Goal: Information Seeking & Learning: Understand process/instructions

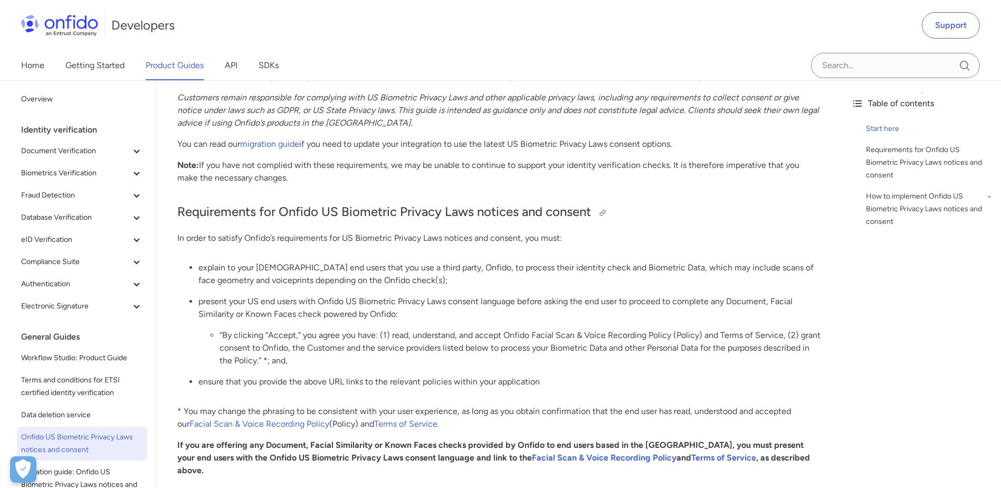
scroll to position [317, 0]
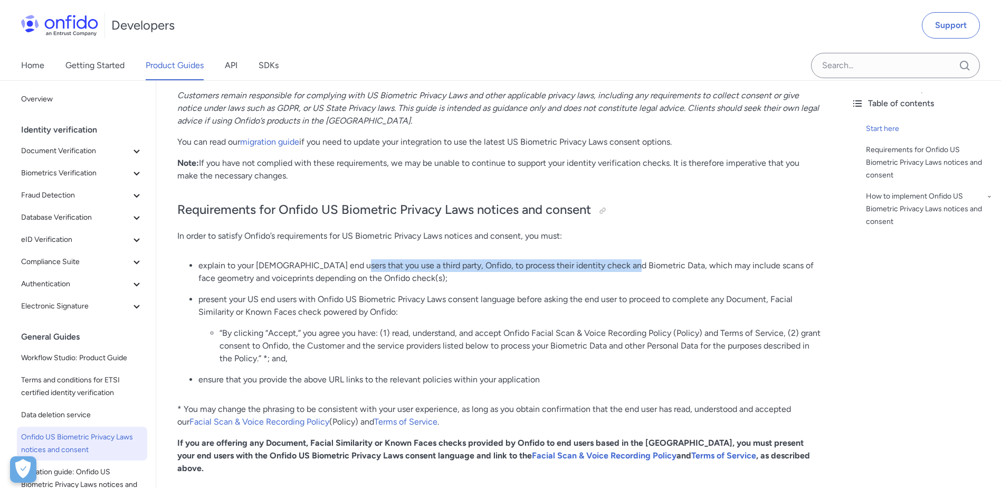
drag, startPoint x: 349, startPoint y: 266, endPoint x: 625, endPoint y: 266, distance: 276.1
click at [625, 266] on p "explain to your [DEMOGRAPHIC_DATA] end users that you use a third party, Onfido…" at bounding box center [510, 271] width 623 height 25
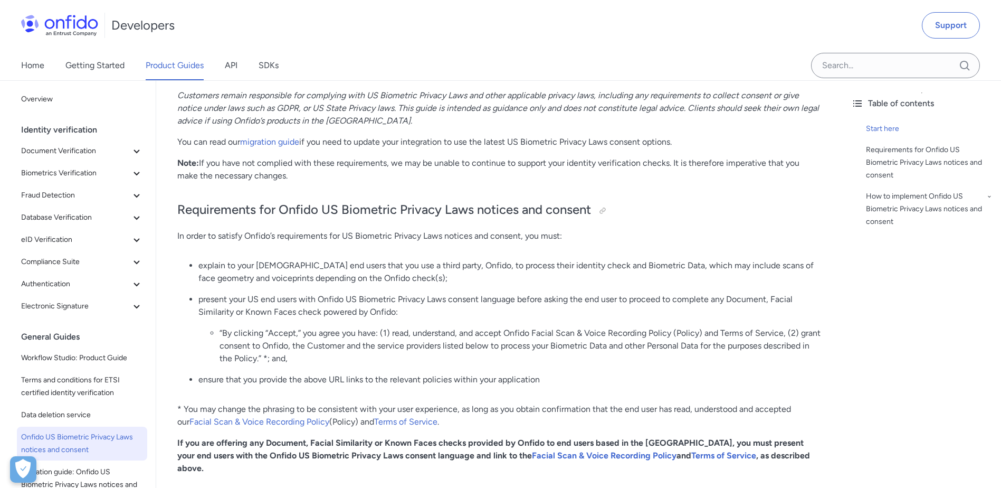
drag, startPoint x: 625, startPoint y: 266, endPoint x: 606, endPoint y: 280, distance: 24.1
click at [606, 280] on p "explain to your [DEMOGRAPHIC_DATA] end users that you use a third party, Onfido…" at bounding box center [510, 271] width 623 height 25
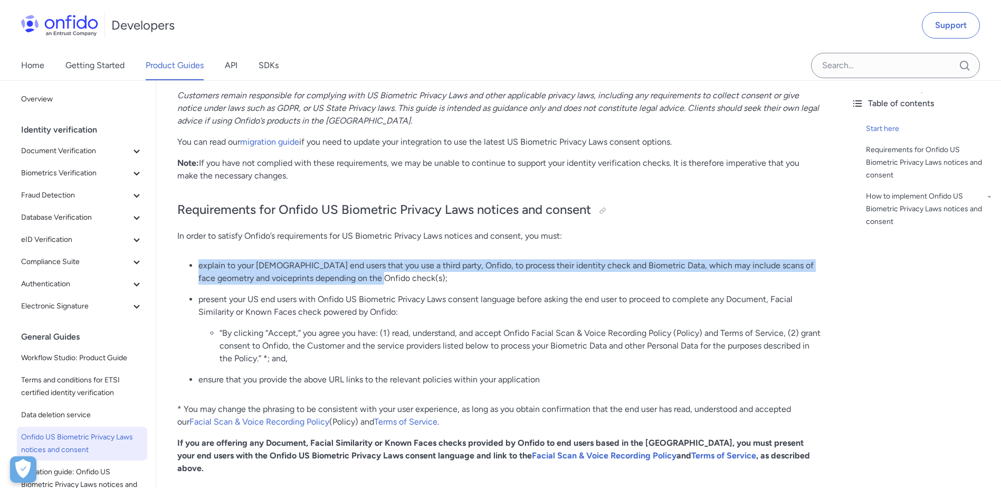
drag, startPoint x: 380, startPoint y: 279, endPoint x: 236, endPoint y: 256, distance: 146.0
drag, startPoint x: 236, startPoint y: 256, endPoint x: 443, endPoint y: 279, distance: 208.2
click at [443, 279] on p "explain to your [DEMOGRAPHIC_DATA] end users that you use a third party, Onfido…" at bounding box center [510, 271] width 623 height 25
drag, startPoint x: 369, startPoint y: 275, endPoint x: 199, endPoint y: 259, distance: 170.8
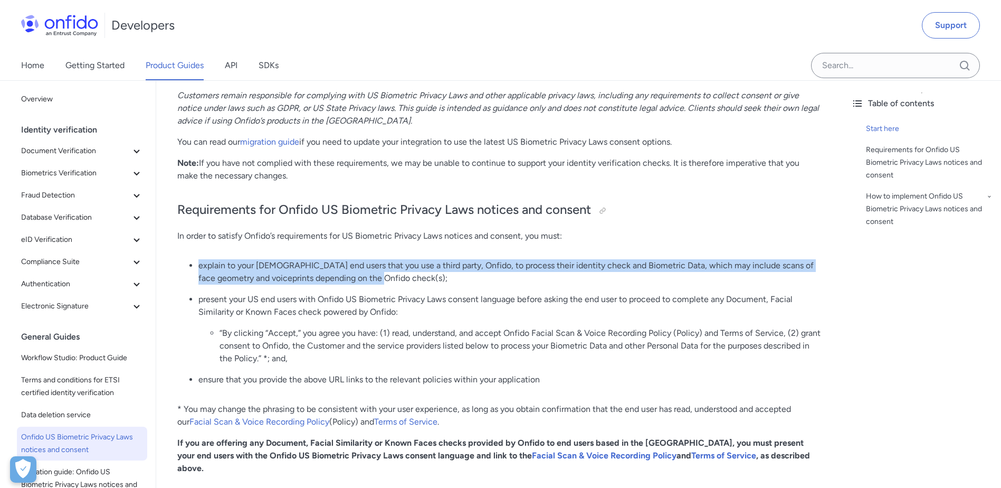
click at [199, 259] on p "explain to your [DEMOGRAPHIC_DATA] end users that you use a third party, Onfido…" at bounding box center [510, 271] width 623 height 25
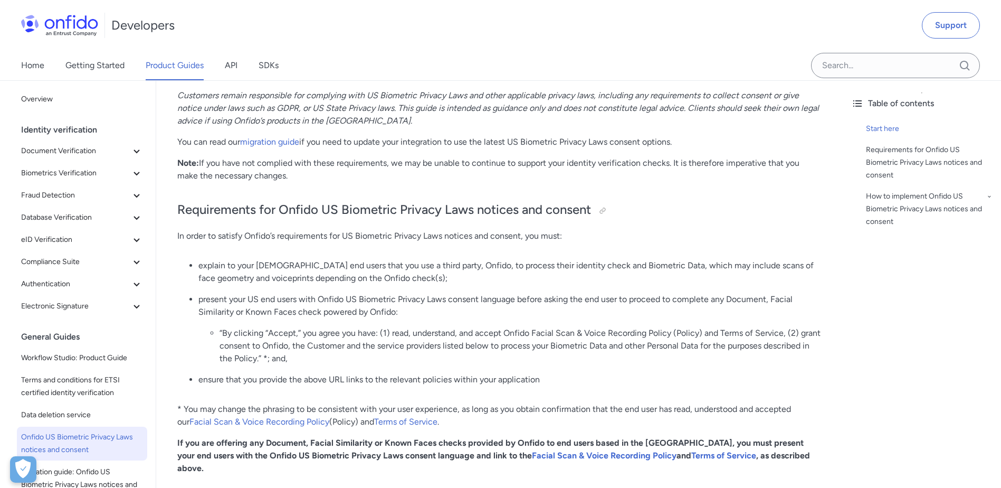
click at [397, 286] on ul "explain to your [DEMOGRAPHIC_DATA] end users that you use a third party, Onfido…" at bounding box center [499, 326] width 645 height 135
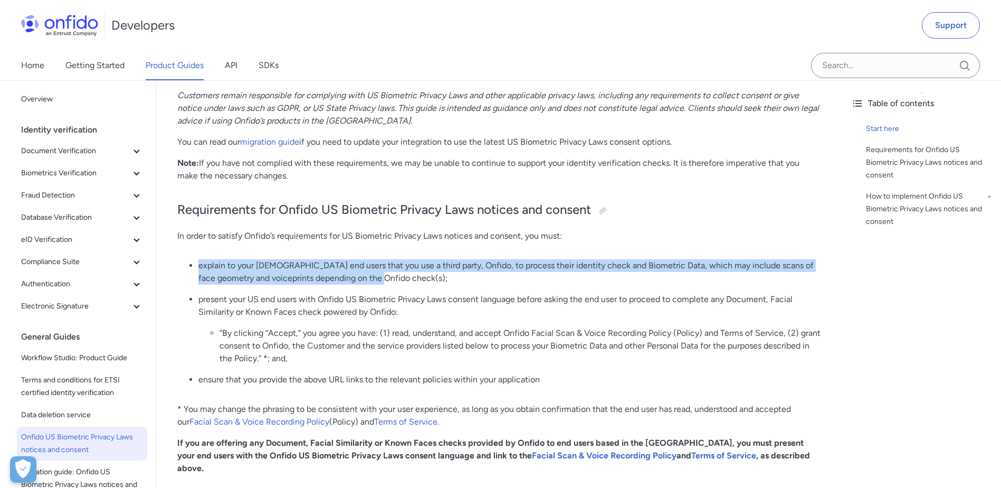
drag, startPoint x: 395, startPoint y: 283, endPoint x: 199, endPoint y: 264, distance: 197.8
click at [199, 264] on p "explain to your [DEMOGRAPHIC_DATA] end users that you use a third party, Onfido…" at bounding box center [510, 271] width 623 height 25
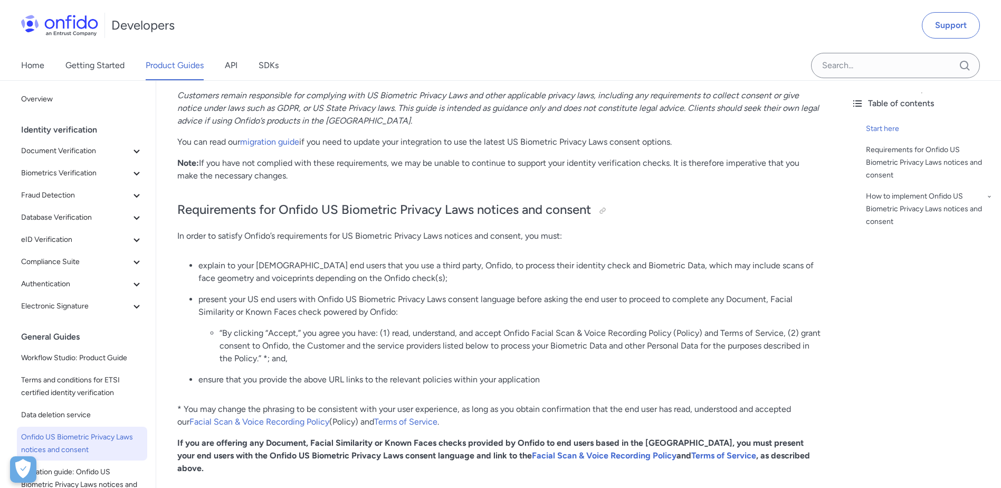
drag, startPoint x: 199, startPoint y: 264, endPoint x: 341, endPoint y: 316, distance: 151.1
click at [341, 316] on p "present your US end users with Onfido US Biometric Privacy Laws consent languag…" at bounding box center [510, 305] width 623 height 25
drag, startPoint x: 181, startPoint y: 212, endPoint x: 282, endPoint y: 212, distance: 101.9
click at [282, 212] on h2 "Requirements for Onfido US Biometric Privacy Laws notices and consent" at bounding box center [499, 210] width 645 height 18
drag, startPoint x: 282, startPoint y: 212, endPoint x: 297, endPoint y: 263, distance: 53.8
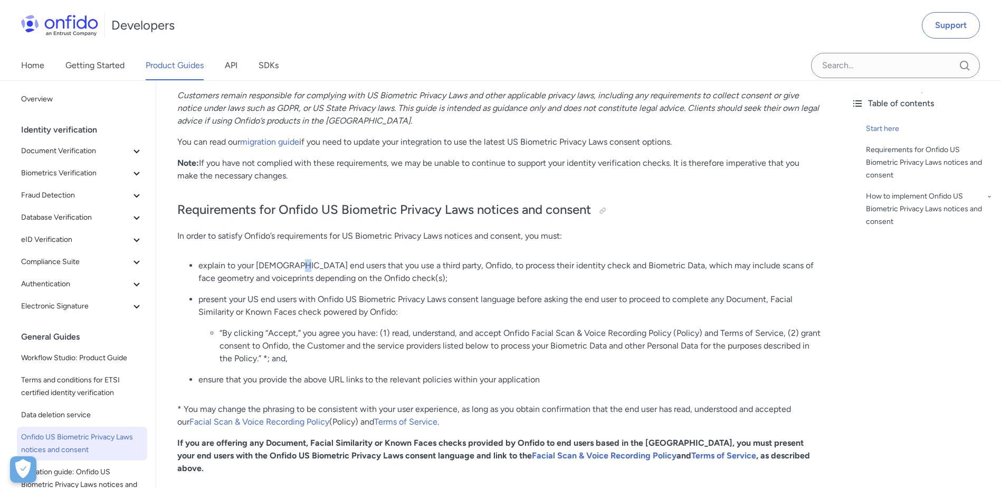
click at [297, 263] on p "explain to your [DEMOGRAPHIC_DATA] end users that you use a third party, Onfido…" at bounding box center [510, 271] width 623 height 25
click at [199, 266] on li "explain to your [DEMOGRAPHIC_DATA] end users that you use a third party, Onfido…" at bounding box center [510, 271] width 623 height 25
drag, startPoint x: 210, startPoint y: 266, endPoint x: 242, endPoint y: 265, distance: 31.7
click at [242, 265] on p "explain to your [DEMOGRAPHIC_DATA] end users that you use a third party, Onfido…" at bounding box center [510, 271] width 623 height 25
drag, startPoint x: 242, startPoint y: 265, endPoint x: 298, endPoint y: 272, distance: 56.4
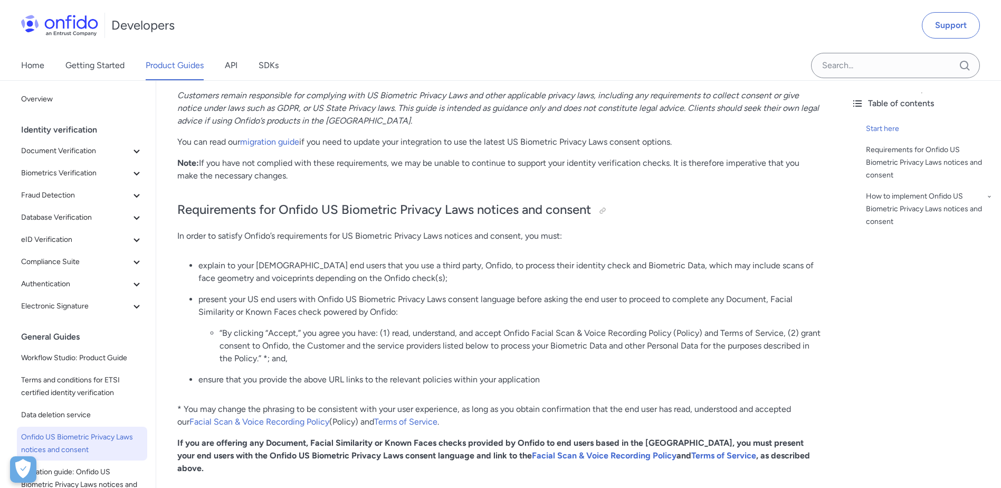
click at [298, 272] on p "explain to your [DEMOGRAPHIC_DATA] end users that you use a third party, Onfido…" at bounding box center [510, 271] width 623 height 25
drag, startPoint x: 298, startPoint y: 272, endPoint x: 409, endPoint y: 280, distance: 111.1
click at [409, 280] on p "explain to your [DEMOGRAPHIC_DATA] end users that you use a third party, Onfido…" at bounding box center [510, 271] width 623 height 25
drag, startPoint x: 405, startPoint y: 268, endPoint x: 424, endPoint y: 265, distance: 19.3
click at [424, 265] on p "explain to your [DEMOGRAPHIC_DATA] end users that you use a third party, Onfido…" at bounding box center [510, 271] width 623 height 25
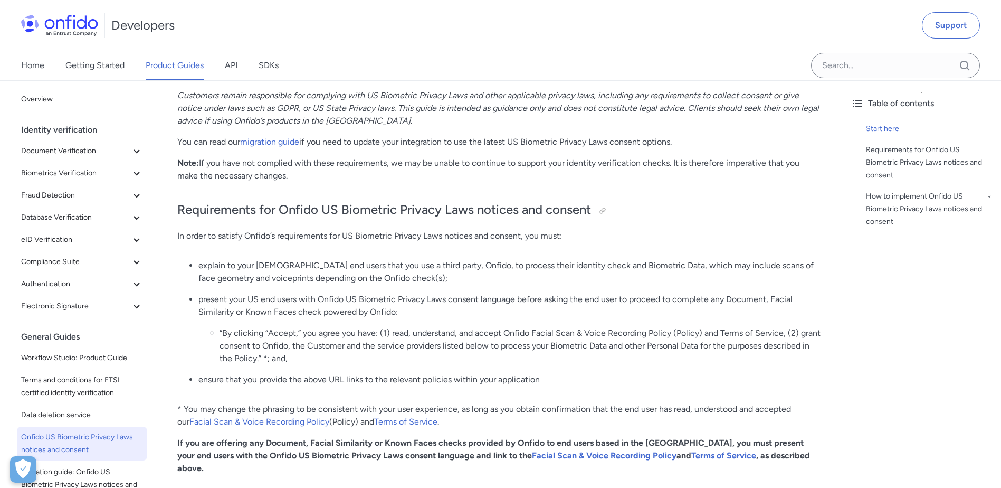
drag, startPoint x: 424, startPoint y: 265, endPoint x: 433, endPoint y: 274, distance: 12.7
click at [428, 276] on p "explain to your [DEMOGRAPHIC_DATA] end users that you use a third party, Onfido…" at bounding box center [510, 271] width 623 height 25
drag, startPoint x: 436, startPoint y: 267, endPoint x: 547, endPoint y: 262, distance: 111.5
click at [547, 262] on p "explain to your [DEMOGRAPHIC_DATA] end users that you use a third party, Onfido…" at bounding box center [510, 271] width 623 height 25
click at [530, 277] on p "explain to your [DEMOGRAPHIC_DATA] end users that you use a third party, Onfido…" at bounding box center [510, 271] width 623 height 25
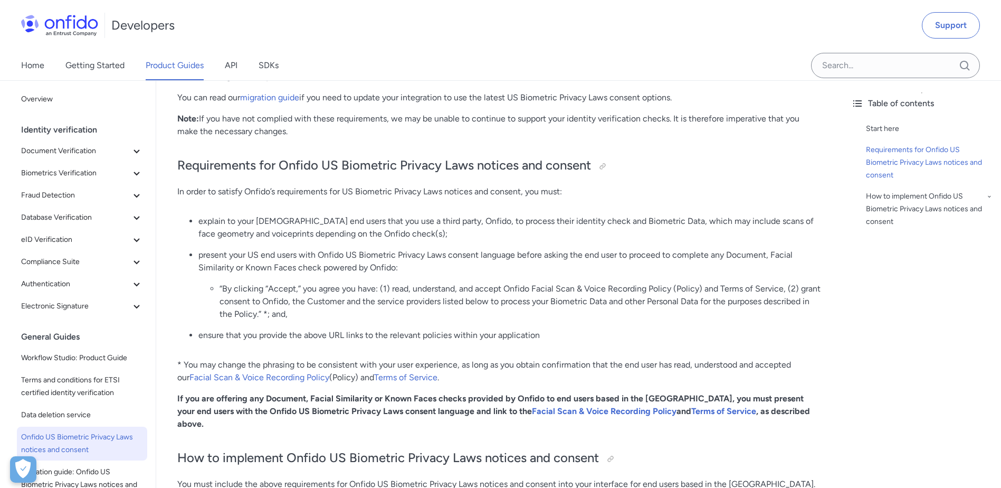
scroll to position [352, 0]
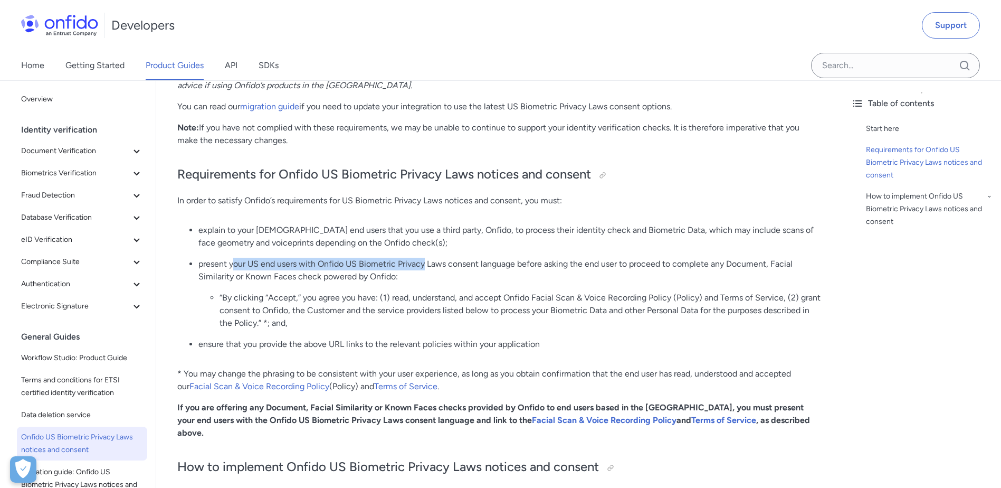
drag, startPoint x: 233, startPoint y: 265, endPoint x: 440, endPoint y: 265, distance: 206.9
click at [440, 265] on p "present your US end users with Onfido US Biometric Privacy Laws consent languag…" at bounding box center [510, 270] width 623 height 25
drag, startPoint x: 440, startPoint y: 265, endPoint x: 452, endPoint y: 273, distance: 15.2
click at [452, 273] on p "present your US end users with Onfido US Biometric Privacy Laws consent languag…" at bounding box center [510, 270] width 623 height 25
click at [398, 279] on p "present your US end users with Onfido US Biometric Privacy Laws consent languag…" at bounding box center [510, 270] width 623 height 25
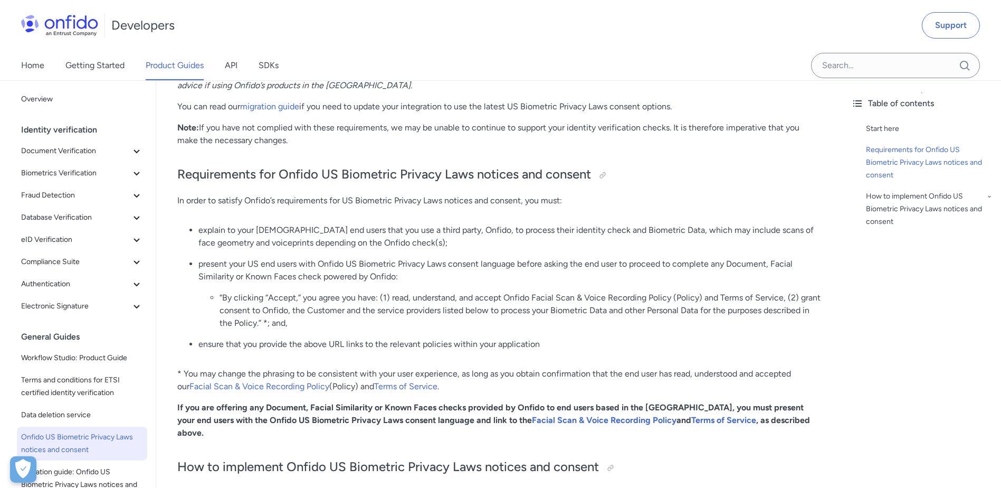
drag, startPoint x: 253, startPoint y: 300, endPoint x: 233, endPoint y: 300, distance: 20.1
click at [252, 300] on li "“By clicking “Accept,” you agree you have: (1) read, understand, and accept Onf…" at bounding box center [521, 310] width 602 height 38
drag, startPoint x: 224, startPoint y: 298, endPoint x: 293, endPoint y: 293, distance: 69.4
click at [293, 293] on li "“By clicking “Accept,” you agree you have: (1) read, understand, and accept Onf…" at bounding box center [521, 310] width 602 height 38
drag, startPoint x: 293, startPoint y: 293, endPoint x: 398, endPoint y: 322, distance: 108.5
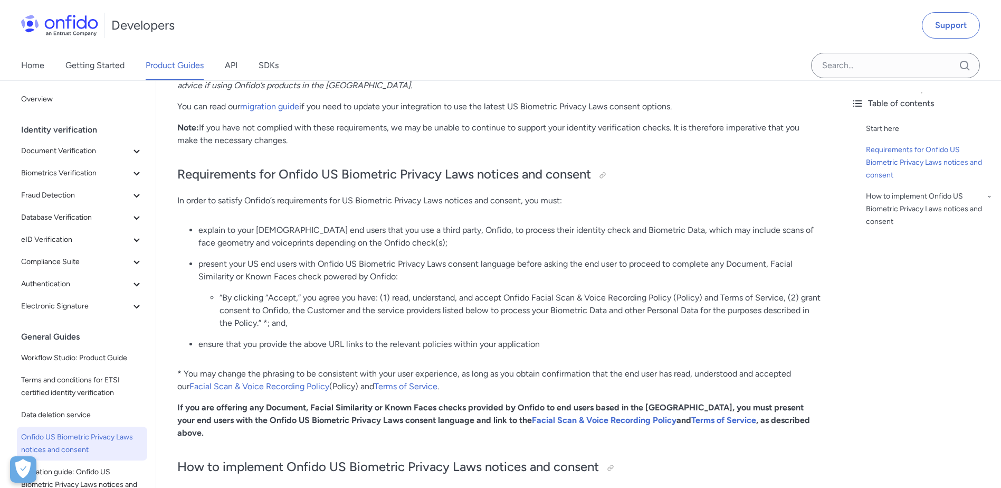
click at [398, 322] on li "“By clicking “Accept,” you agree you have: (1) read, understand, and accept Onf…" at bounding box center [521, 310] width 602 height 38
drag, startPoint x: 504, startPoint y: 295, endPoint x: 713, endPoint y: 301, distance: 209.7
click at [713, 301] on li "“By clicking “Accept,” you agree you have: (1) read, understand, and accept Onf…" at bounding box center [521, 310] width 602 height 38
drag, startPoint x: 713, startPoint y: 301, endPoint x: 741, endPoint y: 304, distance: 28.1
click at [741, 304] on li "“By clicking “Accept,” you agree you have: (1) read, understand, and accept Onf…" at bounding box center [521, 310] width 602 height 38
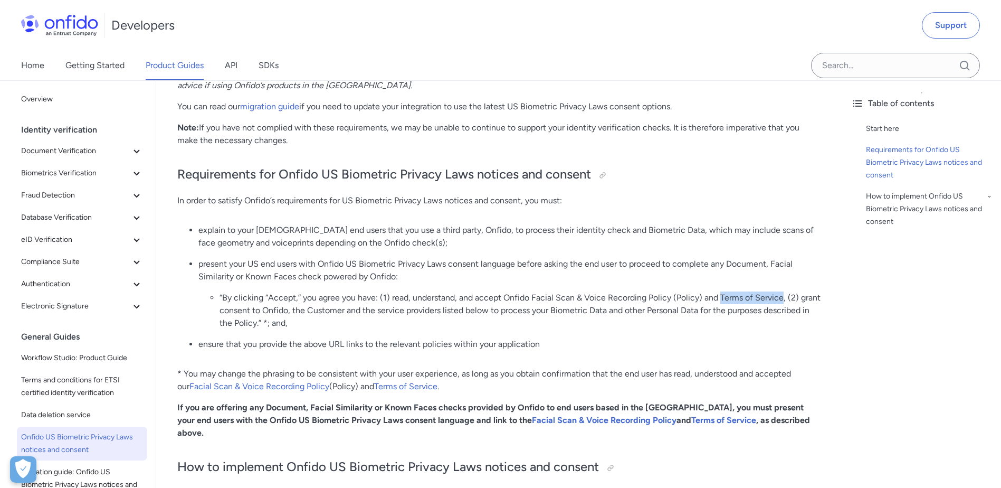
drag, startPoint x: 721, startPoint y: 294, endPoint x: 782, endPoint y: 297, distance: 61.3
click at [782, 297] on li "“By clicking “Accept,” you agree you have: (1) read, understand, and accept Onf…" at bounding box center [521, 310] width 602 height 38
drag, startPoint x: 782, startPoint y: 297, endPoint x: 754, endPoint y: 322, distance: 37.0
click at [754, 322] on li "“By clicking “Accept,” you agree you have: (1) read, understand, and accept Onf…" at bounding box center [521, 310] width 602 height 38
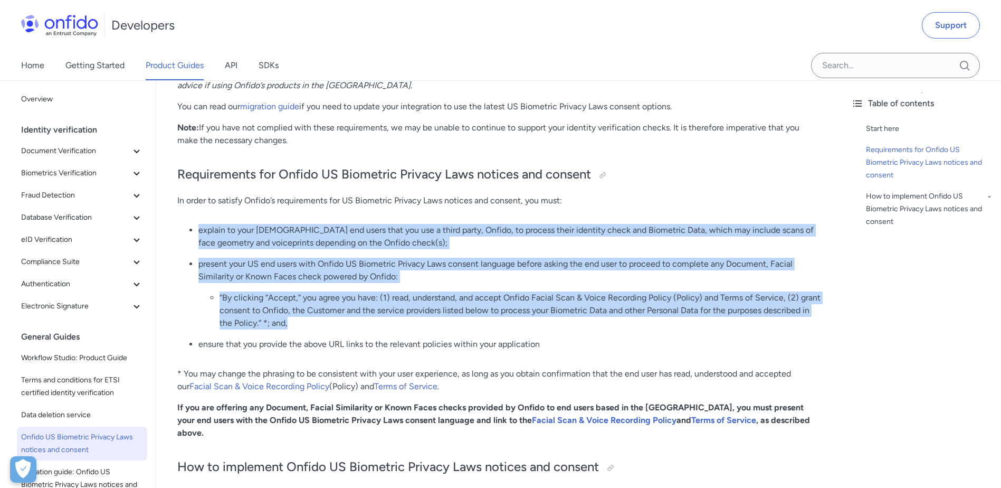
drag, startPoint x: 314, startPoint y: 318, endPoint x: 173, endPoint y: 231, distance: 165.9
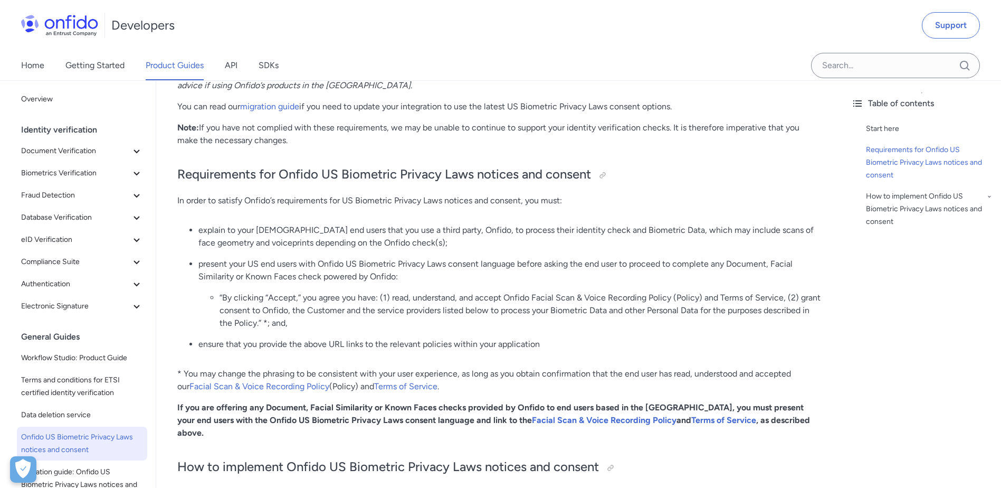
click at [408, 333] on ul "explain to your [DEMOGRAPHIC_DATA] end users that you use a third party, Onfido…" at bounding box center [499, 291] width 645 height 135
drag, startPoint x: 497, startPoint y: 311, endPoint x: 816, endPoint y: 310, distance: 318.3
click at [816, 310] on li "“By clicking “Accept,” you agree you have: (1) read, understand, and accept Onf…" at bounding box center [521, 310] width 602 height 38
click at [356, 320] on li "“By clicking “Accept,” you agree you have: (1) read, understand, and accept Onf…" at bounding box center [521, 310] width 602 height 38
click at [301, 326] on li "“By clicking “Accept,” you agree you have: (1) read, understand, and accept Onf…" at bounding box center [521, 310] width 602 height 38
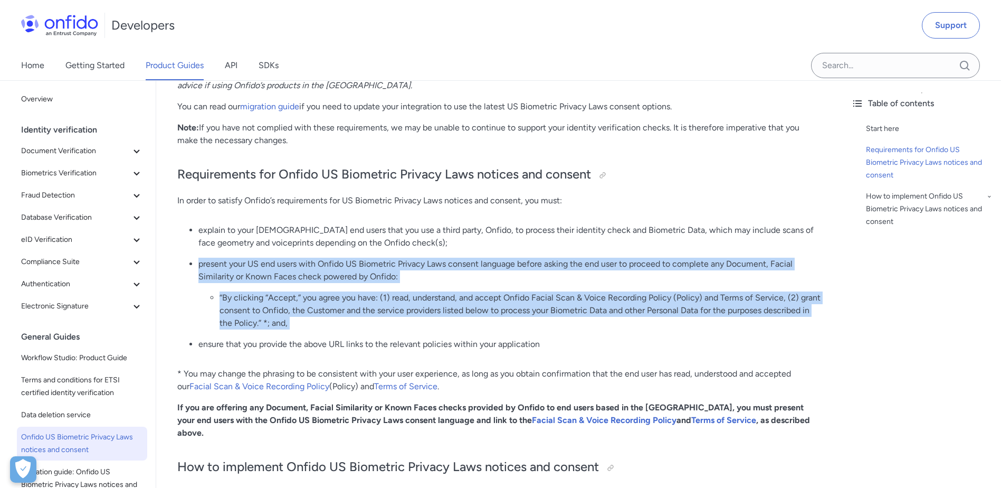
drag, startPoint x: 301, startPoint y: 326, endPoint x: 297, endPoint y: 251, distance: 74.6
click at [297, 251] on ul "explain to your [DEMOGRAPHIC_DATA] end users that you use a third party, Onfido…" at bounding box center [499, 291] width 645 height 135
drag, startPoint x: 297, startPoint y: 251, endPoint x: 313, endPoint y: 316, distance: 66.2
click at [313, 316] on li "“By clicking “Accept,” you agree you have: (1) read, understand, and accept Onf…" at bounding box center [521, 310] width 602 height 38
click at [314, 319] on li "“By clicking “Accept,” you agree you have: (1) read, understand, and accept Onf…" at bounding box center [521, 310] width 602 height 38
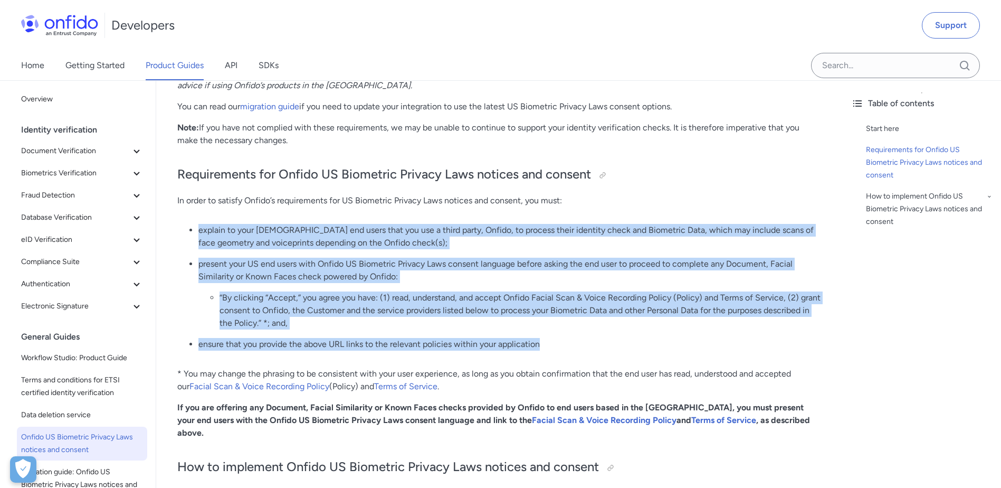
drag, startPoint x: 545, startPoint y: 345, endPoint x: 200, endPoint y: 224, distance: 366.3
click at [200, 224] on ul "explain to your [DEMOGRAPHIC_DATA] end users that you use a third party, Onfido…" at bounding box center [499, 291] width 645 height 135
drag, startPoint x: 200, startPoint y: 224, endPoint x: 521, endPoint y: 300, distance: 329.7
click at [521, 300] on li "“By clicking “Accept,” you agree you have: (1) read, understand, and accept Onf…" at bounding box center [521, 310] width 602 height 38
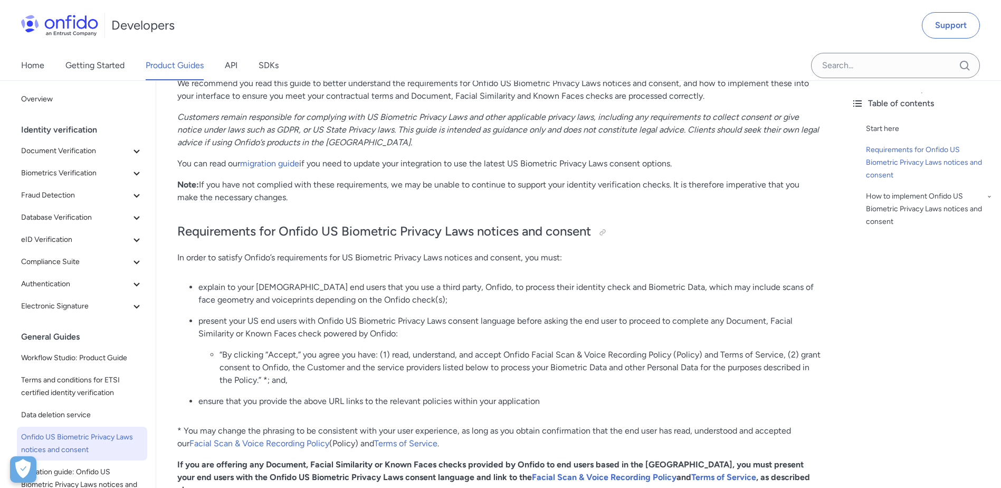
scroll to position [281, 0]
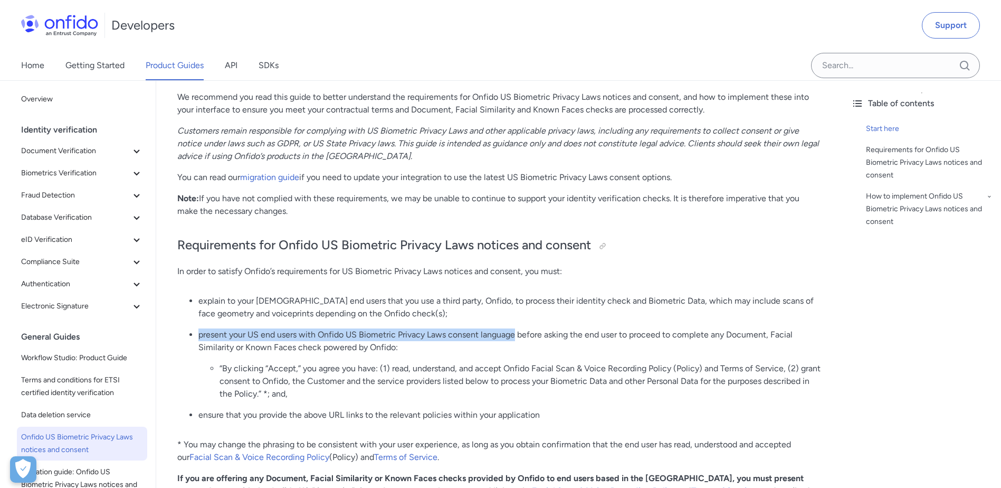
drag, startPoint x: 198, startPoint y: 332, endPoint x: 517, endPoint y: 335, distance: 318.9
click at [517, 335] on ul "explain to your [DEMOGRAPHIC_DATA] end users that you use a third party, Onfido…" at bounding box center [499, 362] width 645 height 135
drag, startPoint x: 517, startPoint y: 335, endPoint x: 507, endPoint y: 335, distance: 10.0
copy p "present your US end users with Onfido US Biometric Privacy Laws consent language"
click at [603, 333] on p "present your US end users with Onfido US Biometric Privacy Laws consent languag…" at bounding box center [510, 340] width 623 height 25
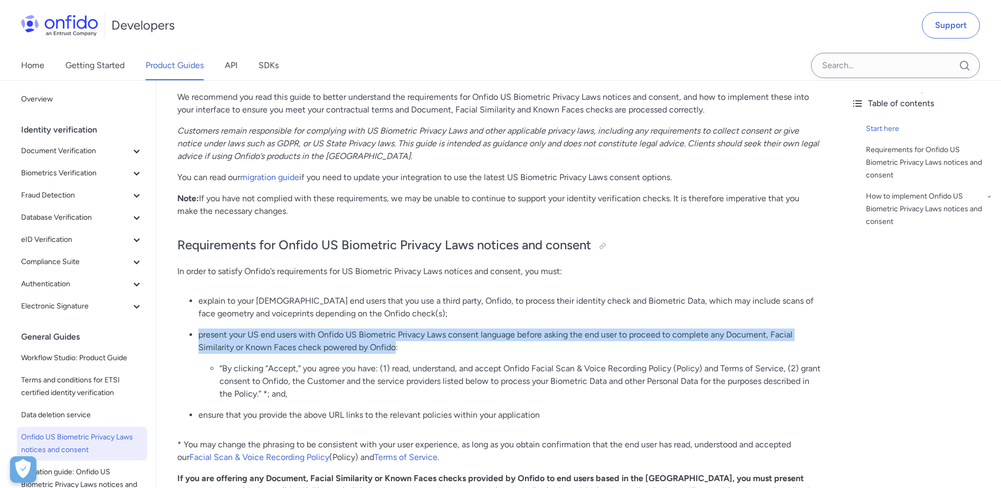
drag, startPoint x: 393, startPoint y: 346, endPoint x: 199, endPoint y: 336, distance: 194.6
click at [199, 336] on p "present your US end users with Onfido US Biometric Privacy Laws consent languag…" at bounding box center [510, 340] width 623 height 25
drag, startPoint x: 199, startPoint y: 336, endPoint x: 322, endPoint y: 336, distance: 123.5
copy p "present your US end users with Onfido US Biometric Privacy Laws consent languag…"
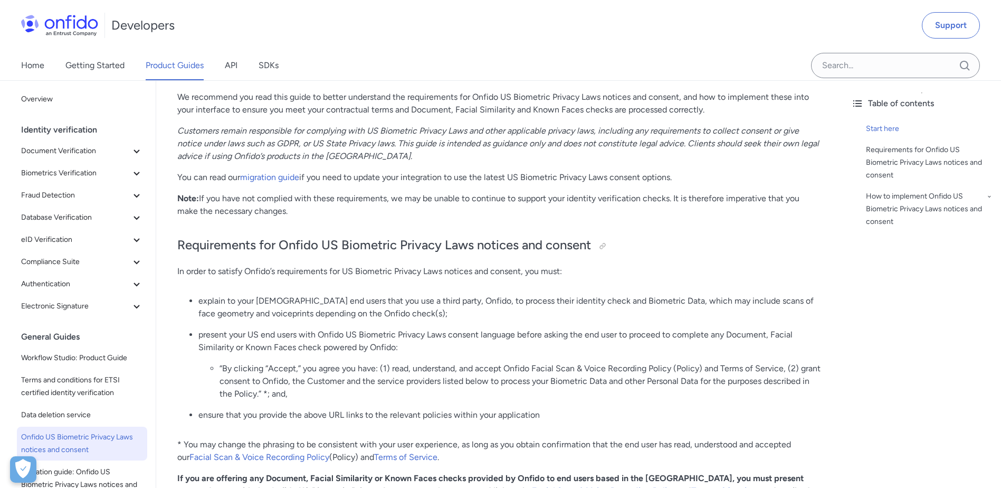
click at [612, 347] on p "present your US end users with Onfido US Biometric Privacy Laws consent languag…" at bounding box center [510, 340] width 623 height 25
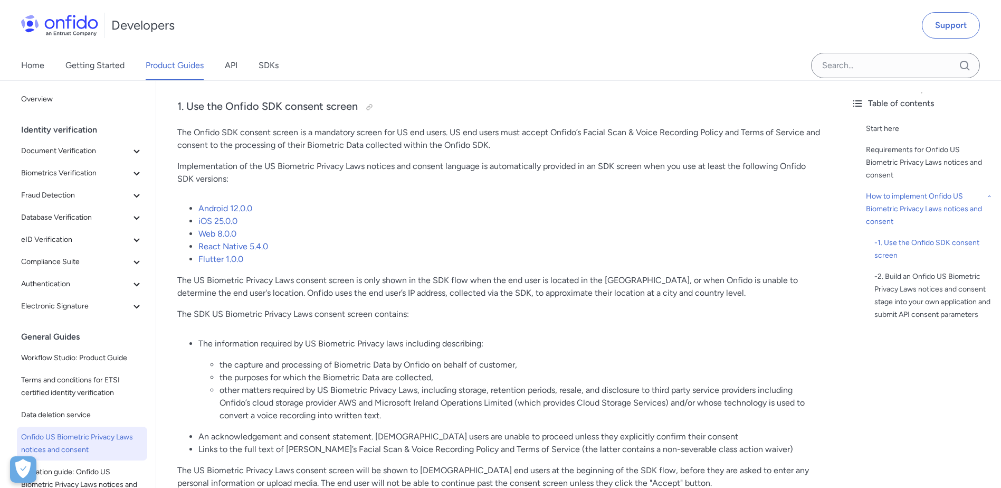
scroll to position [809, 0]
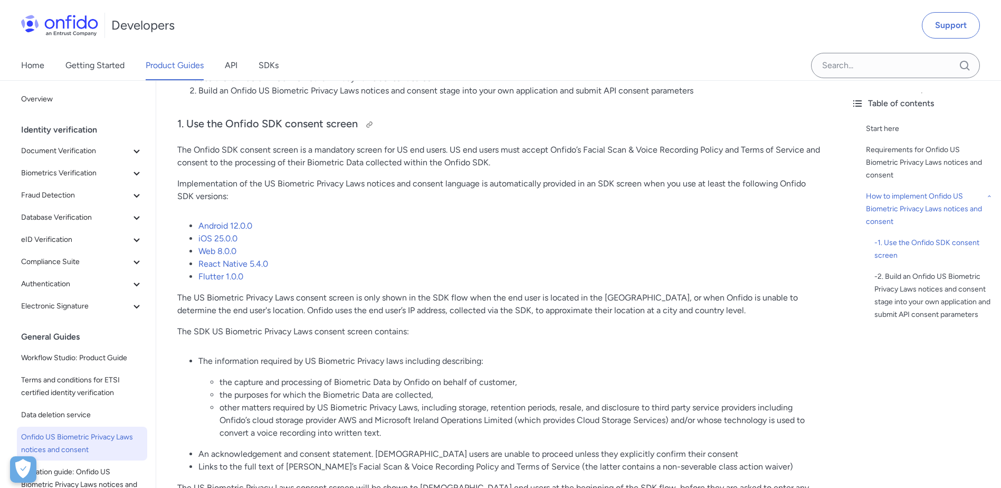
click at [255, 116] on h3 "1. Use the Onfido SDK consent screen" at bounding box center [499, 124] width 645 height 17
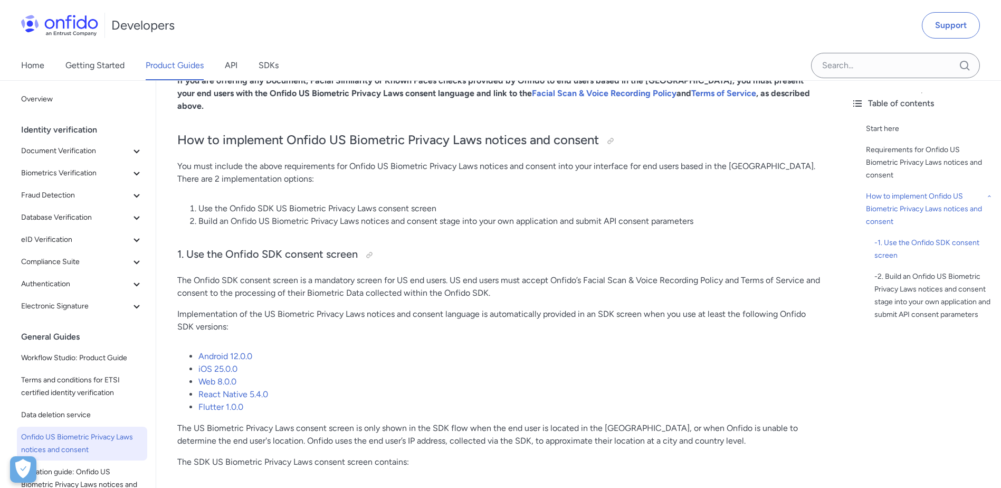
scroll to position [634, 0]
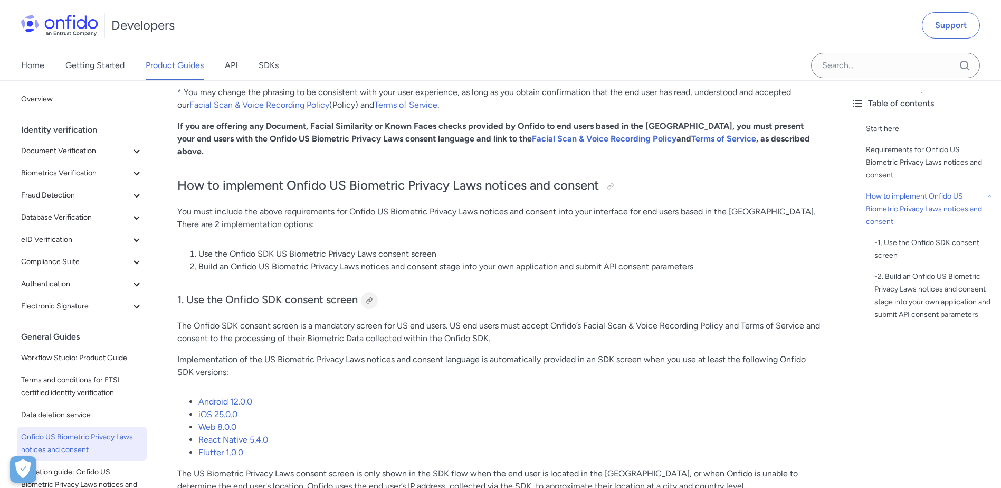
click at [371, 296] on div at bounding box center [369, 300] width 8 height 8
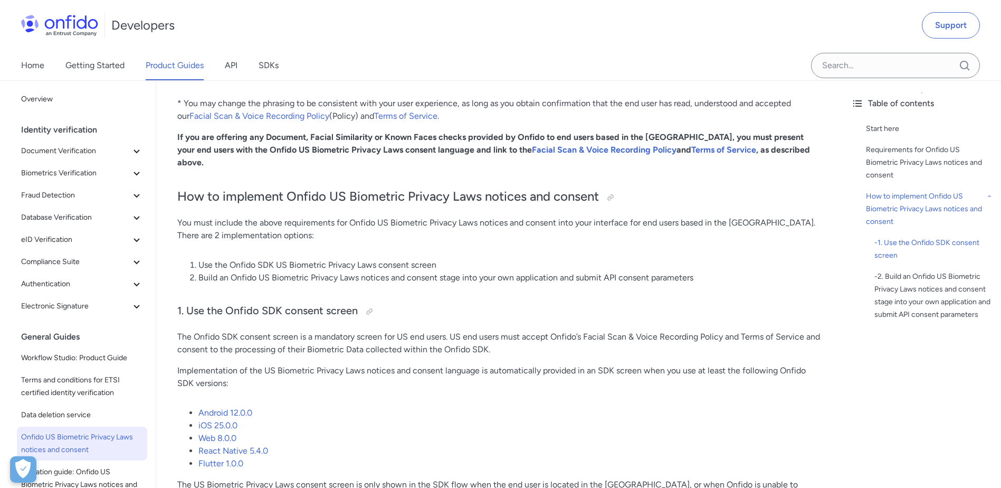
scroll to position [598, 0]
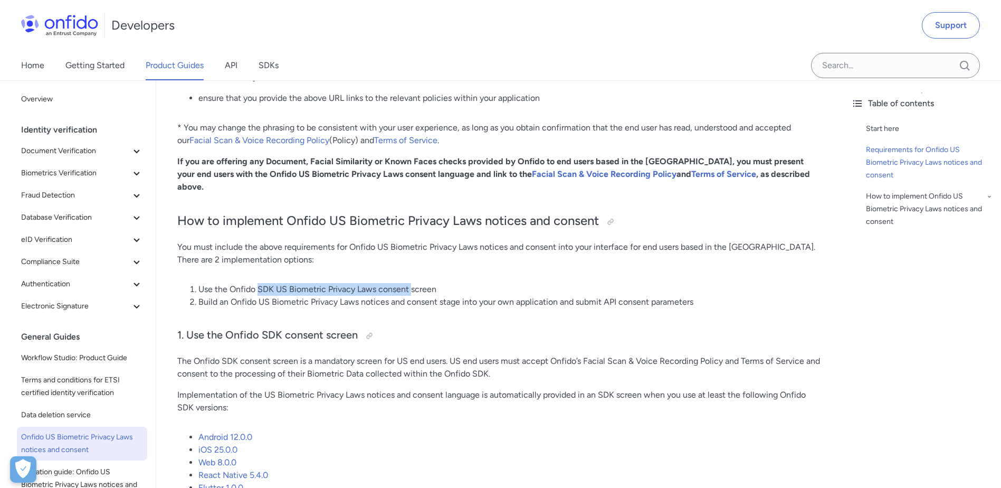
drag, startPoint x: 265, startPoint y: 275, endPoint x: 420, endPoint y: 270, distance: 154.8
click at [420, 283] on li "Use the Onfido SDK US Biometric Privacy Laws consent screen" at bounding box center [510, 289] width 623 height 13
click at [422, 283] on li "Use the Onfido SDK US Biometric Privacy Laws consent screen" at bounding box center [510, 289] width 623 height 13
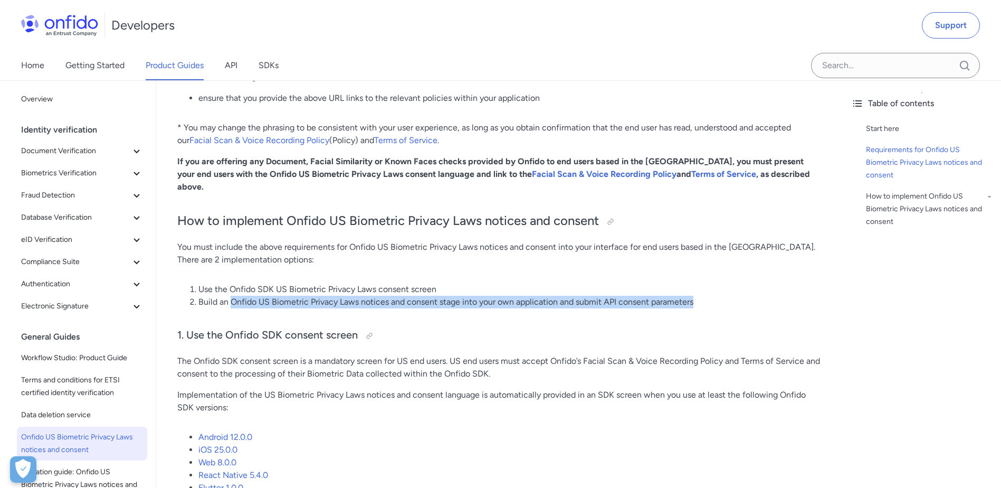
drag, startPoint x: 231, startPoint y: 287, endPoint x: 804, endPoint y: 282, distance: 572.8
click at [804, 296] on li "Build an Onfido US Biometric Privacy Laws notices and consent stage into your o…" at bounding box center [510, 302] width 623 height 13
drag, startPoint x: 804, startPoint y: 282, endPoint x: 751, endPoint y: 305, distance: 57.3
drag, startPoint x: 364, startPoint y: 292, endPoint x: 684, endPoint y: 290, distance: 319.9
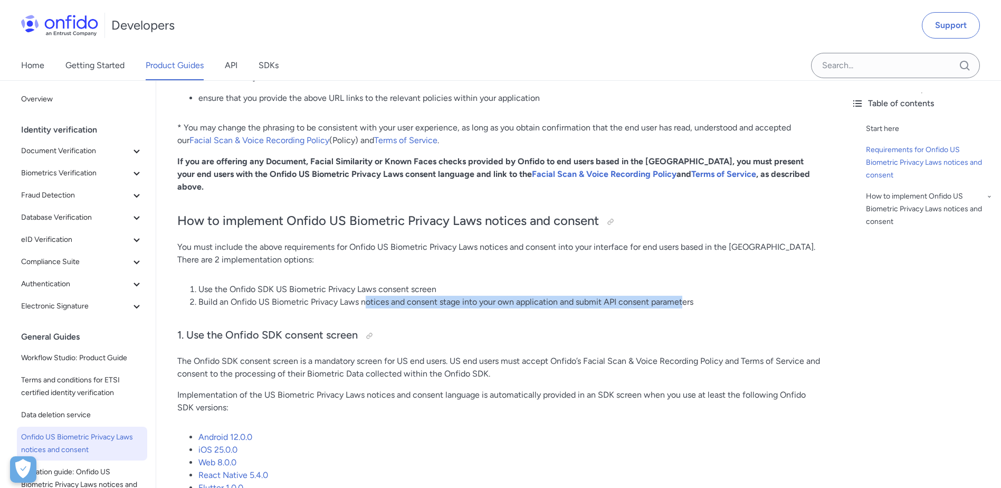
click at [684, 296] on li "Build an Onfido US Biometric Privacy Laws notices and consent stage into your o…" at bounding box center [510, 302] width 623 height 13
drag, startPoint x: 684, startPoint y: 290, endPoint x: 609, endPoint y: 332, distance: 85.6
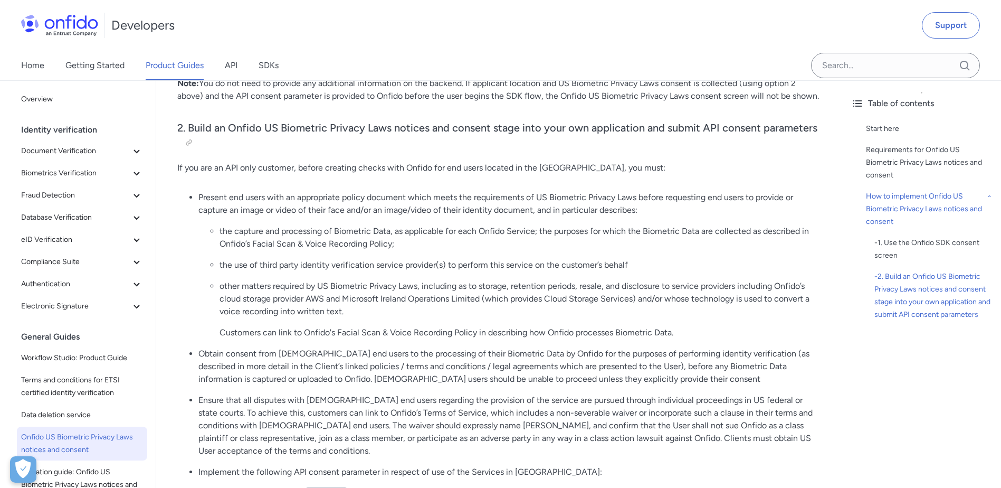
scroll to position [1232, 0]
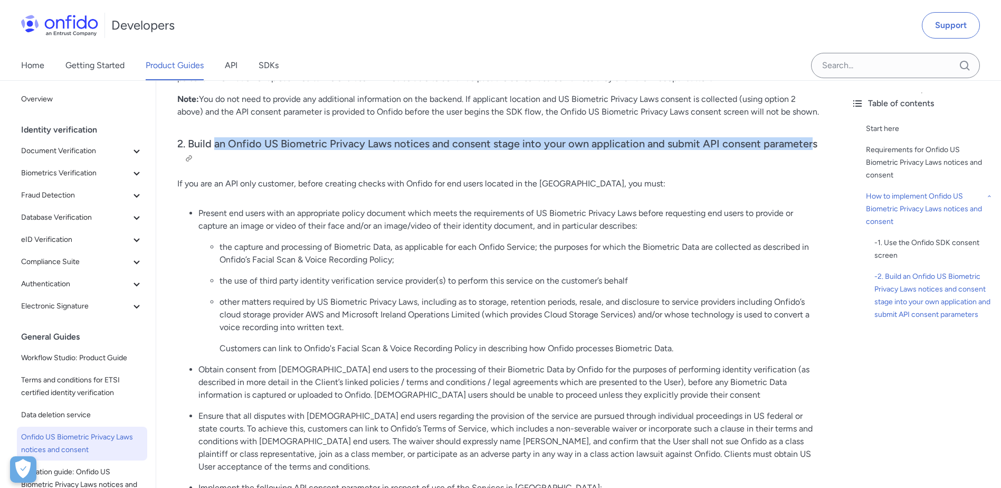
drag, startPoint x: 213, startPoint y: 130, endPoint x: 807, endPoint y: 134, distance: 593.9
click at [807, 137] on h3 "2. Build an Onfido US Biometric Privacy Laws notices and consent stage into you…" at bounding box center [499, 152] width 645 height 30
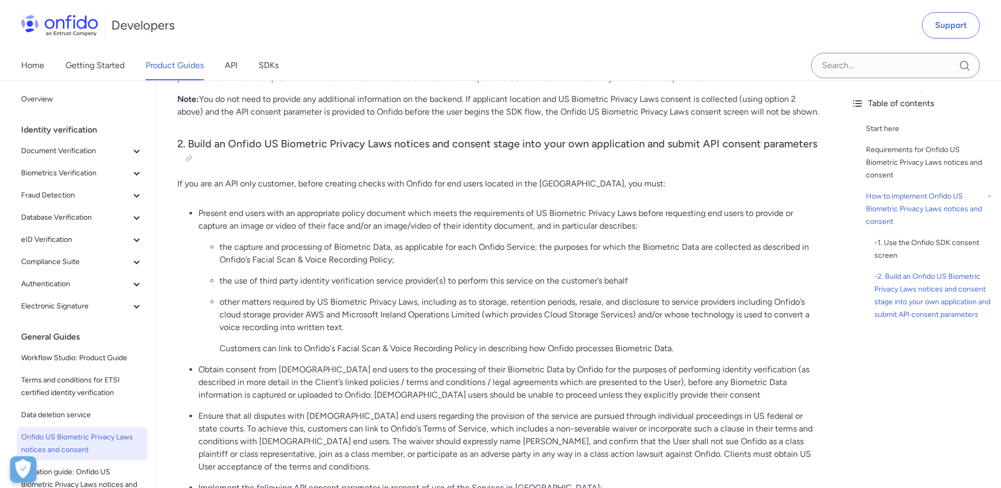
drag, startPoint x: 807, startPoint y: 134, endPoint x: 623, endPoint y: 173, distance: 188.3
click at [623, 177] on p "If you are an API only customer, before creating checks with Onfido for end use…" at bounding box center [499, 183] width 645 height 13
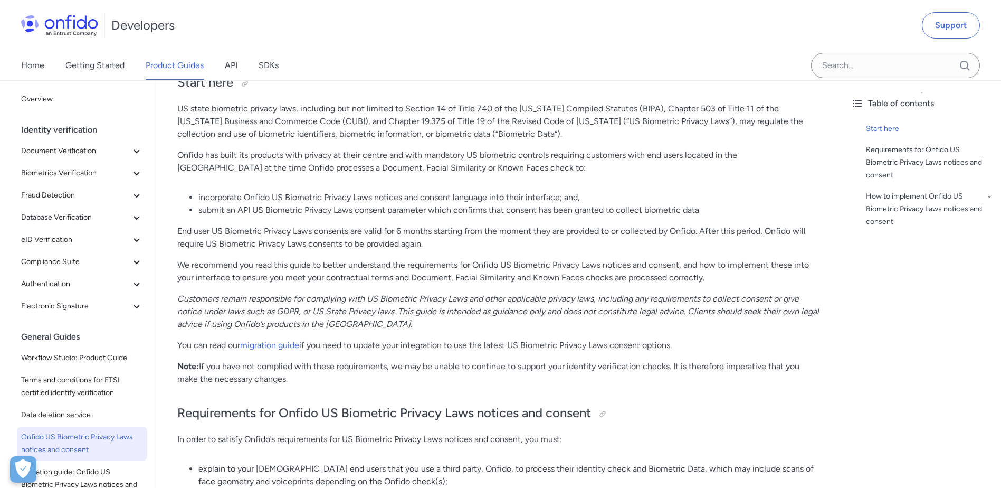
scroll to position [106, 0]
